Goal: Book appointment/travel/reservation

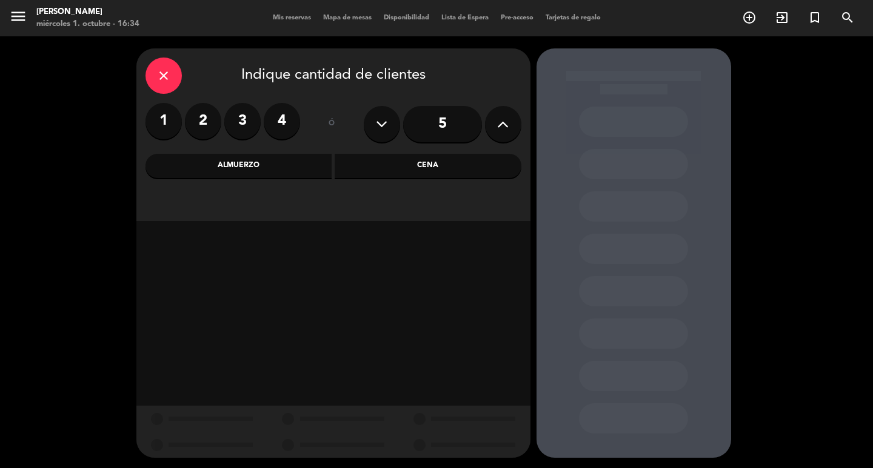
scroll to position [2, 0]
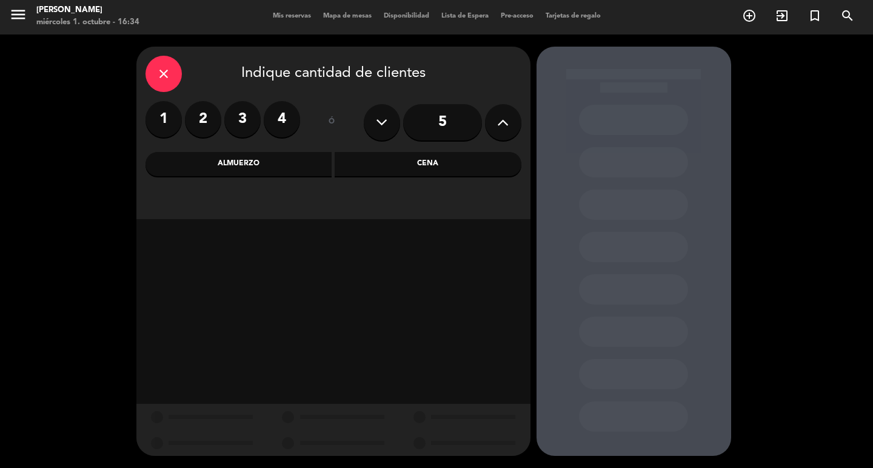
click at [216, 105] on div "1 2 3 4" at bounding box center [222, 119] width 155 height 36
click at [209, 131] on label "2" at bounding box center [203, 119] width 36 height 36
drag, startPoint x: 379, startPoint y: 162, endPoint x: 370, endPoint y: 182, distance: 22.5
click at [379, 162] on div "Cena" at bounding box center [427, 164] width 187 height 24
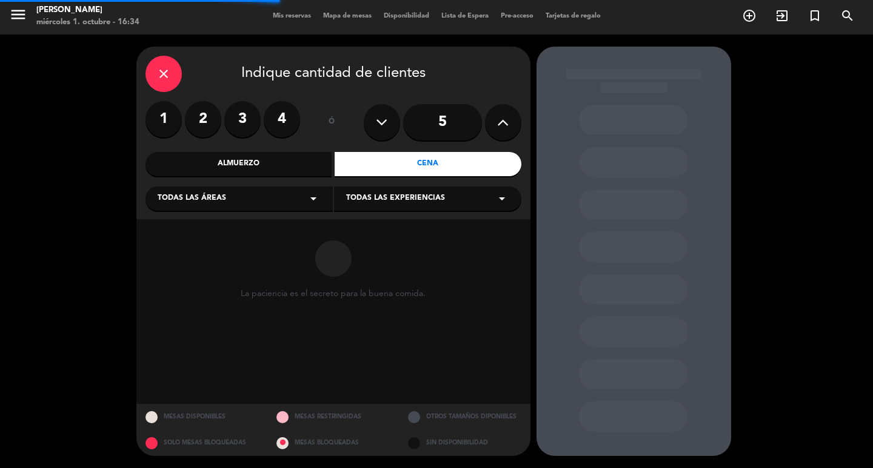
drag, startPoint x: 200, startPoint y: 126, endPoint x: 235, endPoint y: 140, distance: 37.2
click at [200, 125] on label "2" at bounding box center [203, 119] width 36 height 36
click at [224, 118] on label "3" at bounding box center [242, 119] width 36 height 36
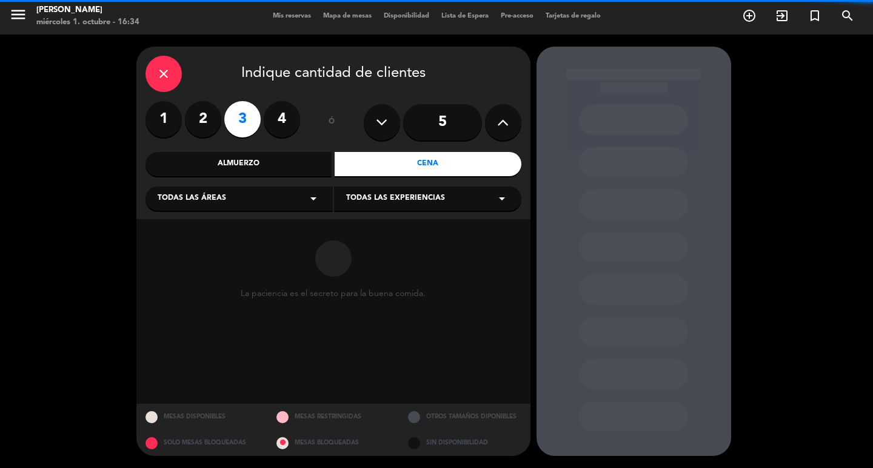
click at [209, 122] on label "2" at bounding box center [203, 119] width 36 height 36
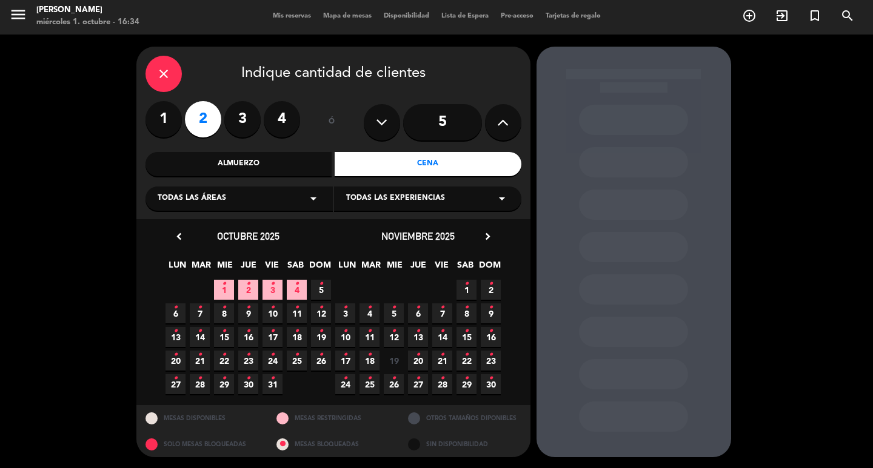
click at [216, 211] on div "Todas las áreas arrow_drop_down" at bounding box center [238, 199] width 187 height 24
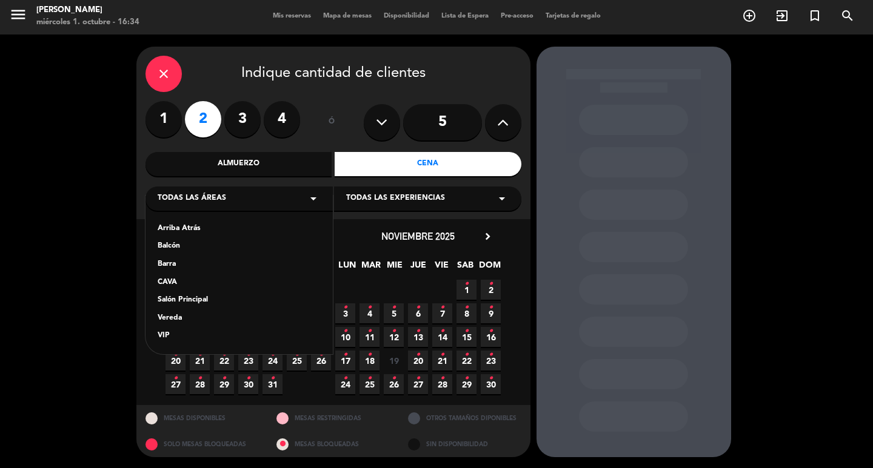
click at [165, 342] on div "VIP" at bounding box center [239, 336] width 163 height 12
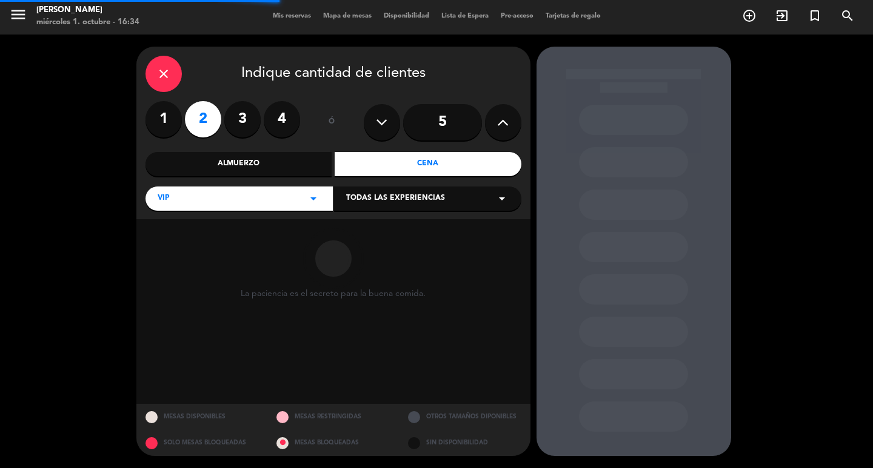
drag, startPoint x: 387, startPoint y: 204, endPoint x: 381, endPoint y: 212, distance: 10.1
click at [386, 205] on span "Todas las experiencias" at bounding box center [395, 199] width 99 height 12
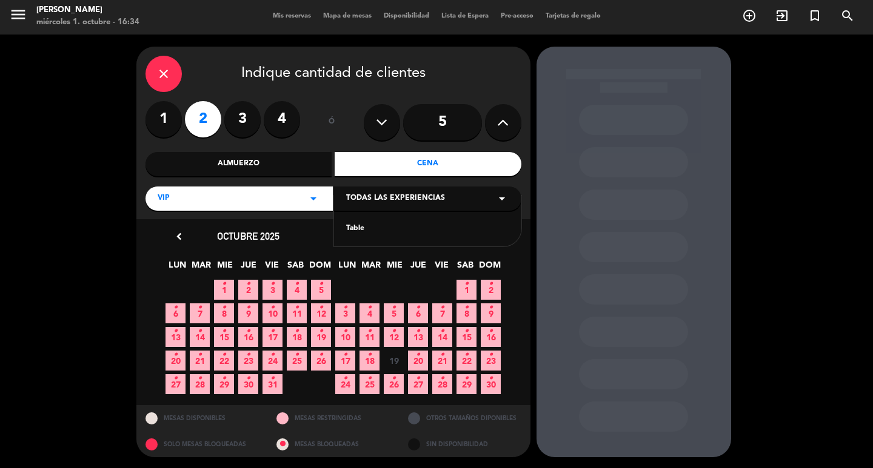
click at [385, 233] on div "Table" at bounding box center [427, 229] width 163 height 12
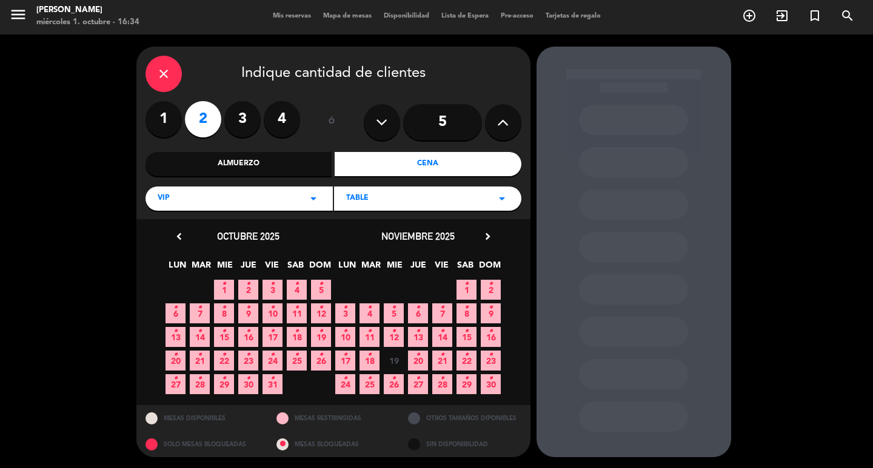
click at [290, 300] on span "4 •" at bounding box center [297, 290] width 20 height 20
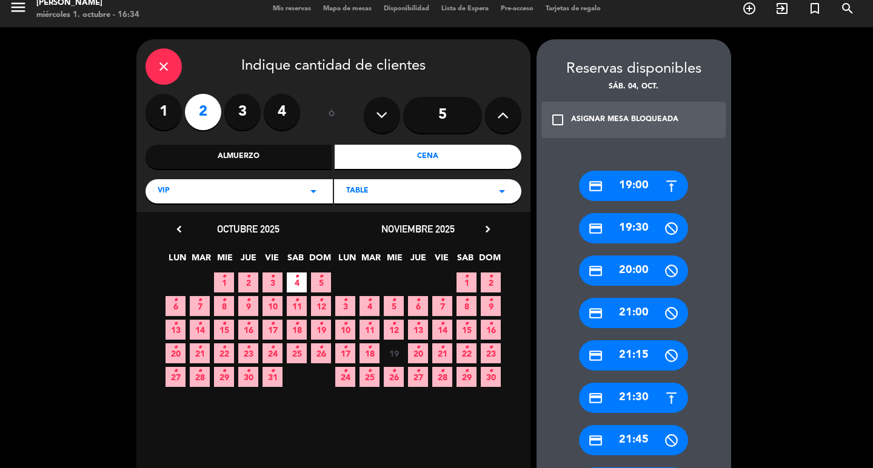
click at [619, 324] on div "credit_card 21:00" at bounding box center [633, 313] width 109 height 30
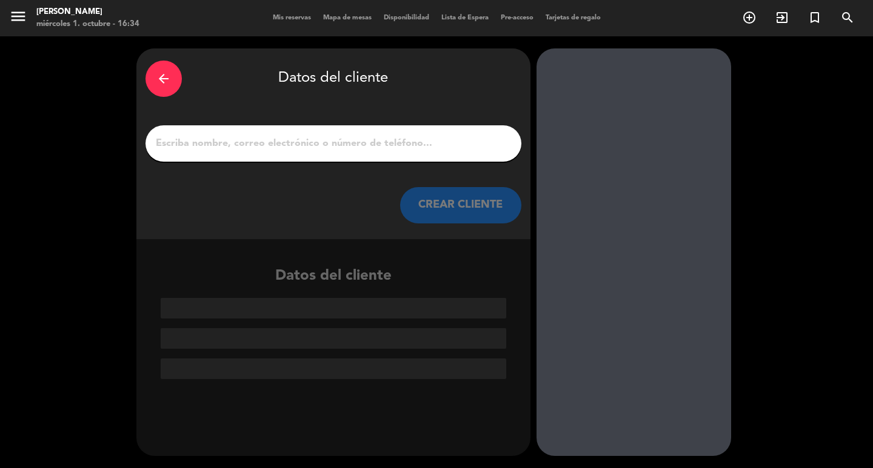
click at [413, 149] on input "1" at bounding box center [334, 143] width 358 height 17
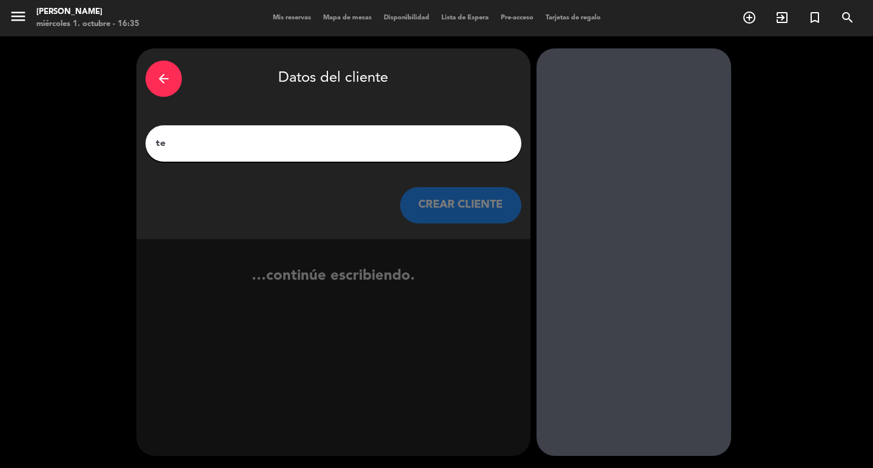
type input "t"
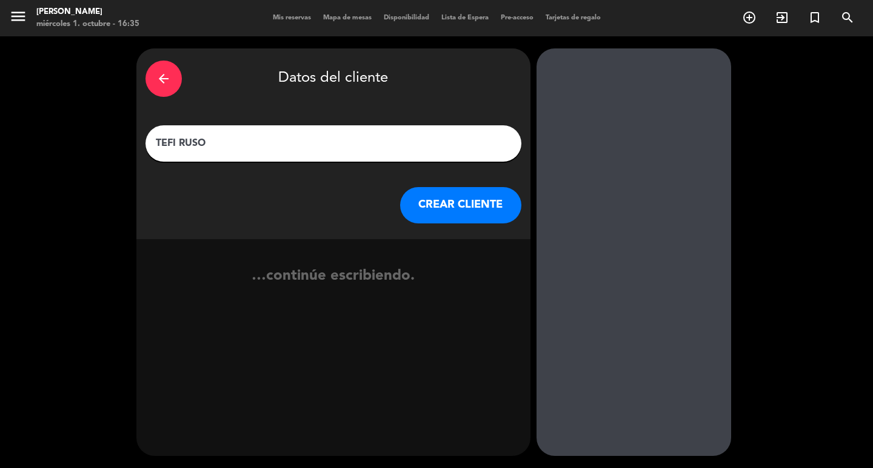
type input "TEFI RUSO"
click at [483, 212] on button "CREAR CLIENTE" at bounding box center [460, 205] width 121 height 36
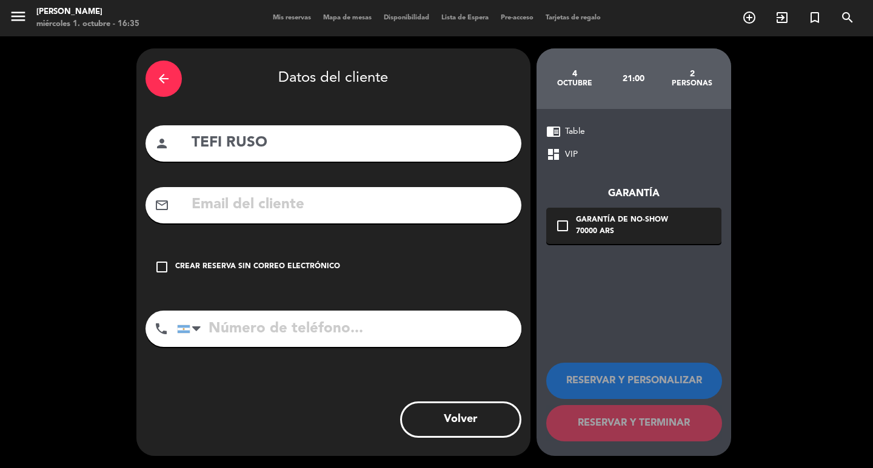
click at [362, 285] on div "check_box_outline_blank Crear reserva sin correo electrónico" at bounding box center [333, 267] width 376 height 36
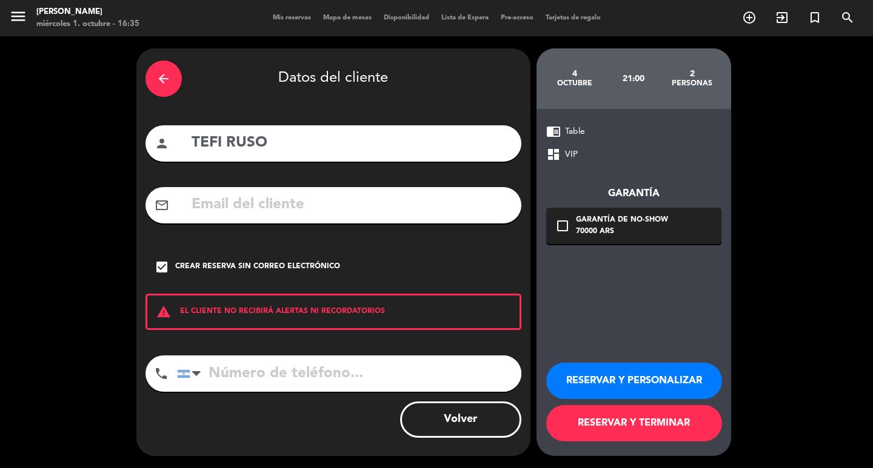
click at [596, 394] on button "RESERVAR Y PERSONALIZAR" at bounding box center [634, 381] width 176 height 36
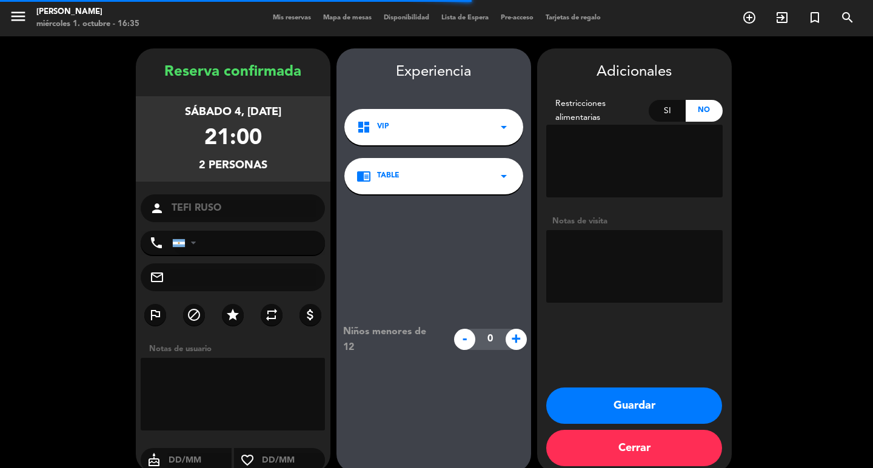
scroll to position [35, 0]
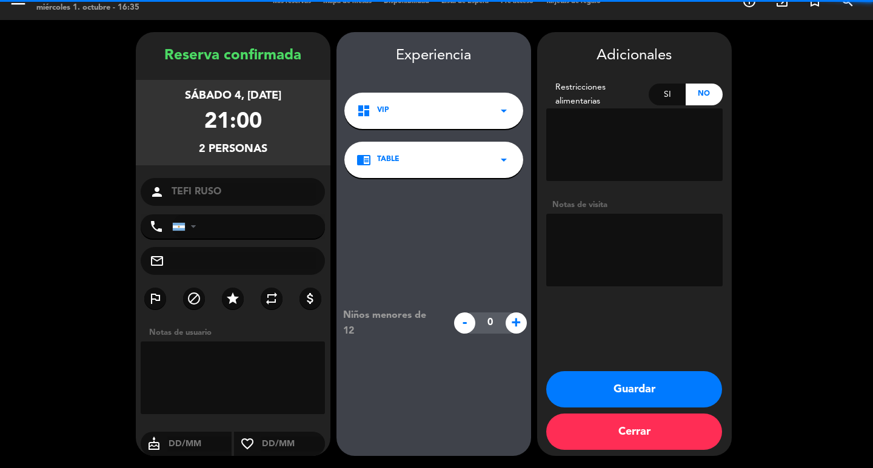
click at [647, 248] on textarea at bounding box center [634, 250] width 176 height 73
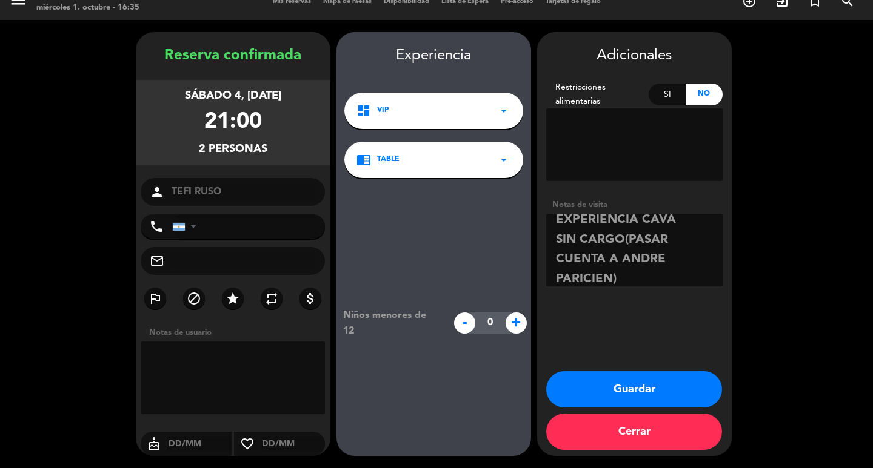
scroll to position [68, 0]
type textarea "SUPER VIP RECORRIDO COMPLETO EXPERIENCIA CAVA SIN CARGO(PASAR CUENTA A ANDRE PA…"
click at [622, 403] on button "Guardar" at bounding box center [634, 389] width 176 height 36
